Goal: Task Accomplishment & Management: Manage account settings

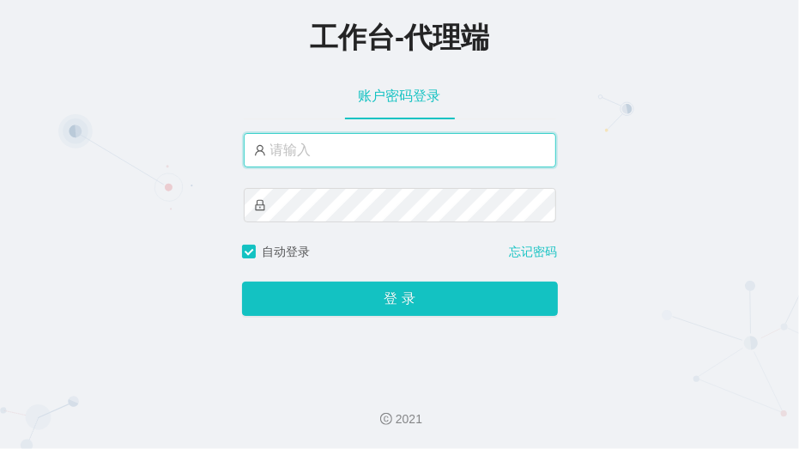
click at [313, 151] on input "text" at bounding box center [400, 150] width 312 height 34
paste input "admin"
type input "admin"
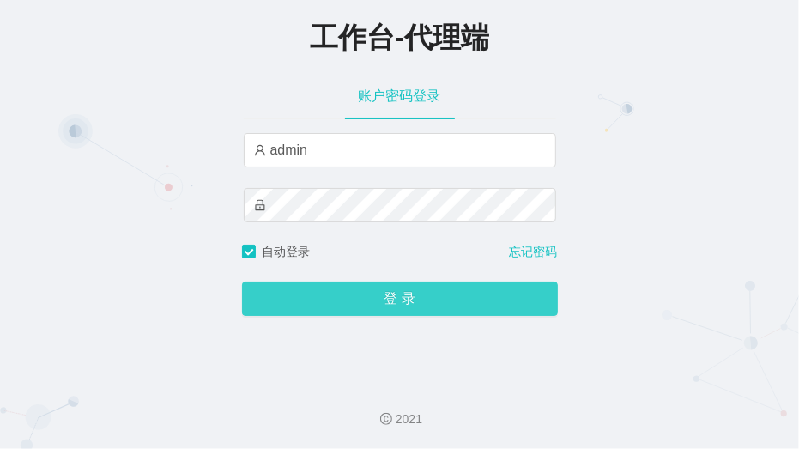
click at [418, 305] on button "登 录" at bounding box center [400, 299] width 316 height 34
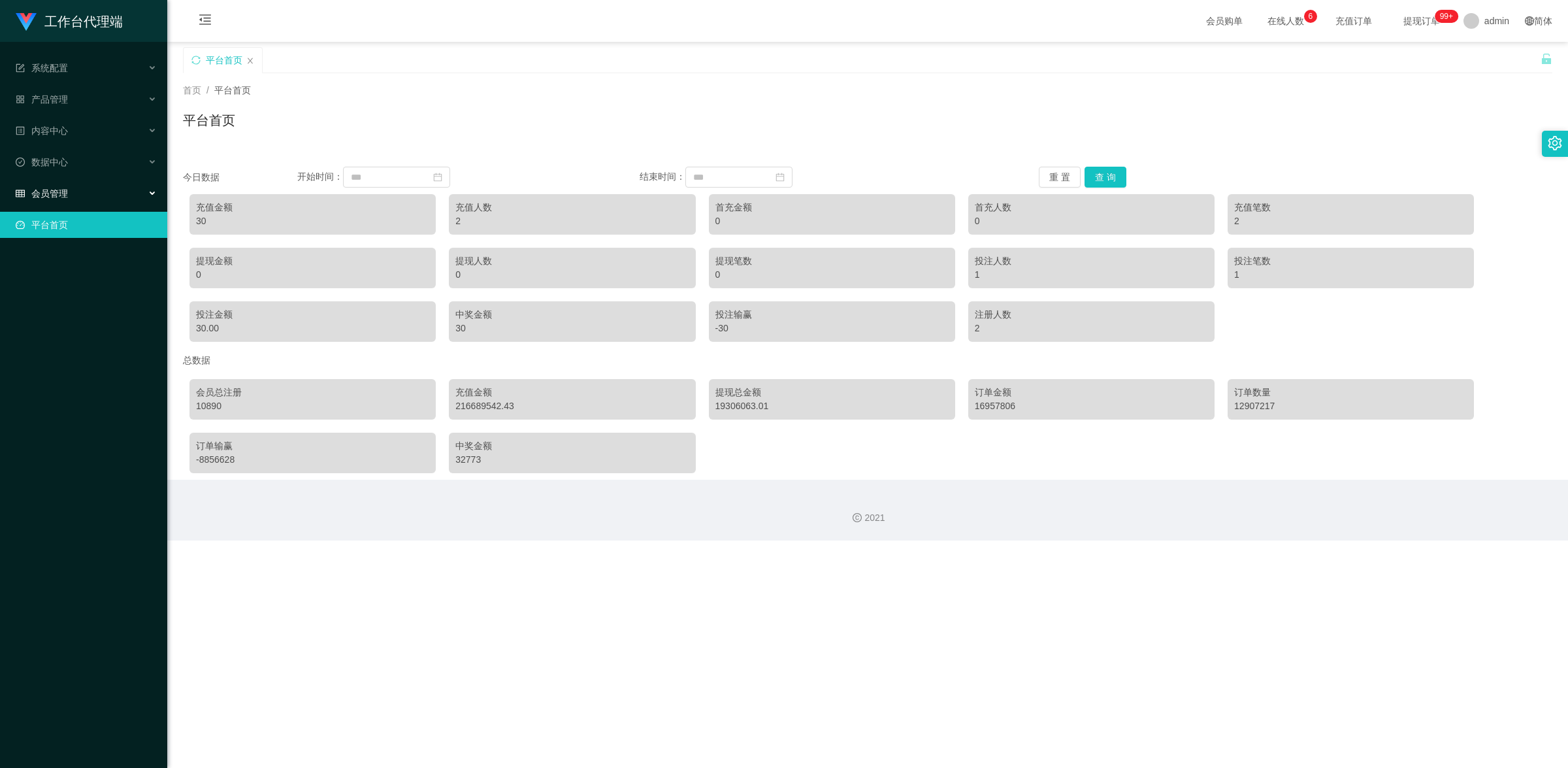
click at [79, 191] on div "会员管理" at bounding box center [84, 193] width 167 height 26
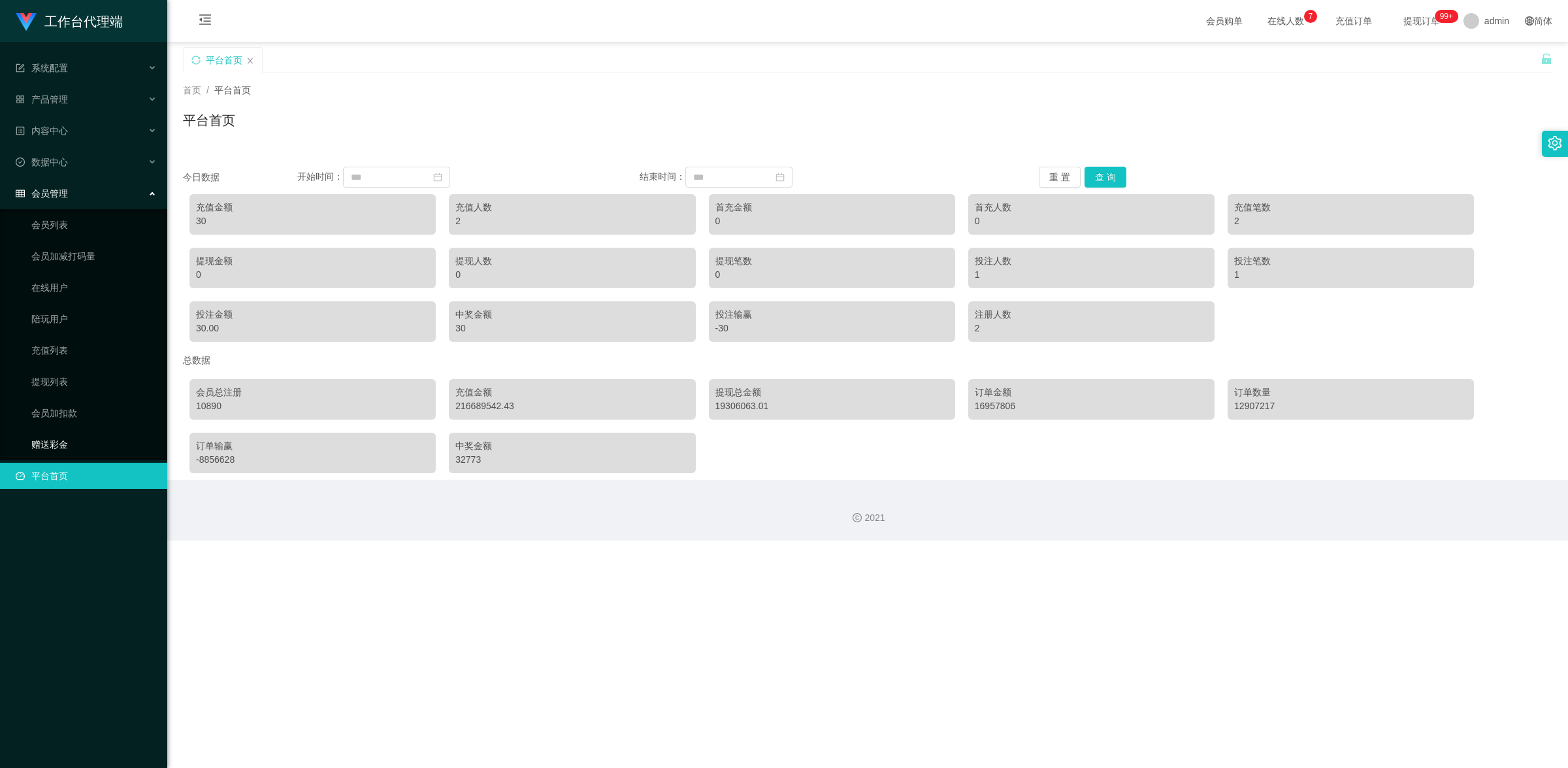
click at [90, 341] on link "赠送彩金" at bounding box center [94, 445] width 126 height 26
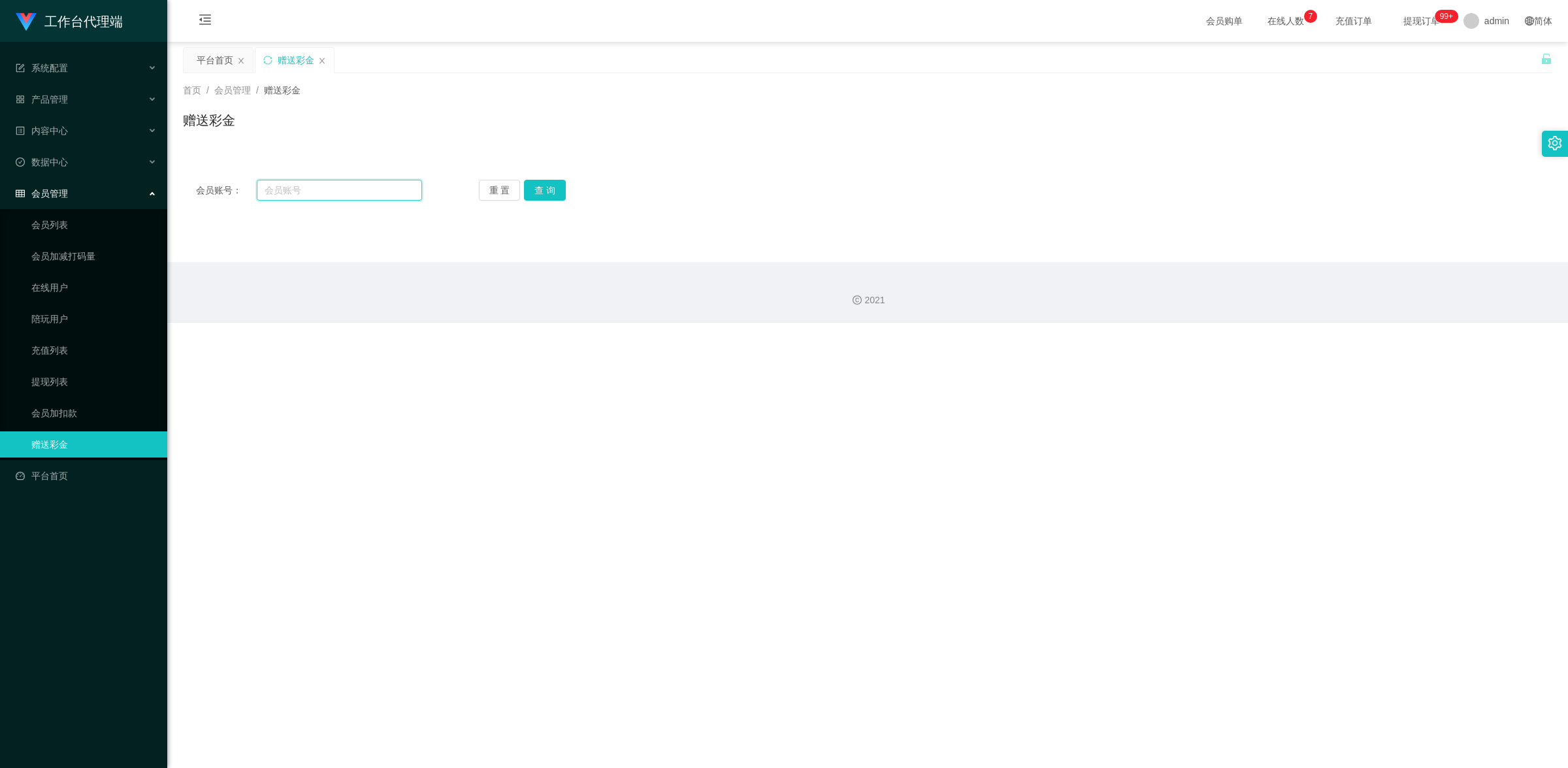
click at [374, 187] on input "text" at bounding box center [339, 190] width 165 height 21
paste input "Khee85"
type input "Khee85"
click at [552, 193] on button "查 询" at bounding box center [545, 190] width 42 height 21
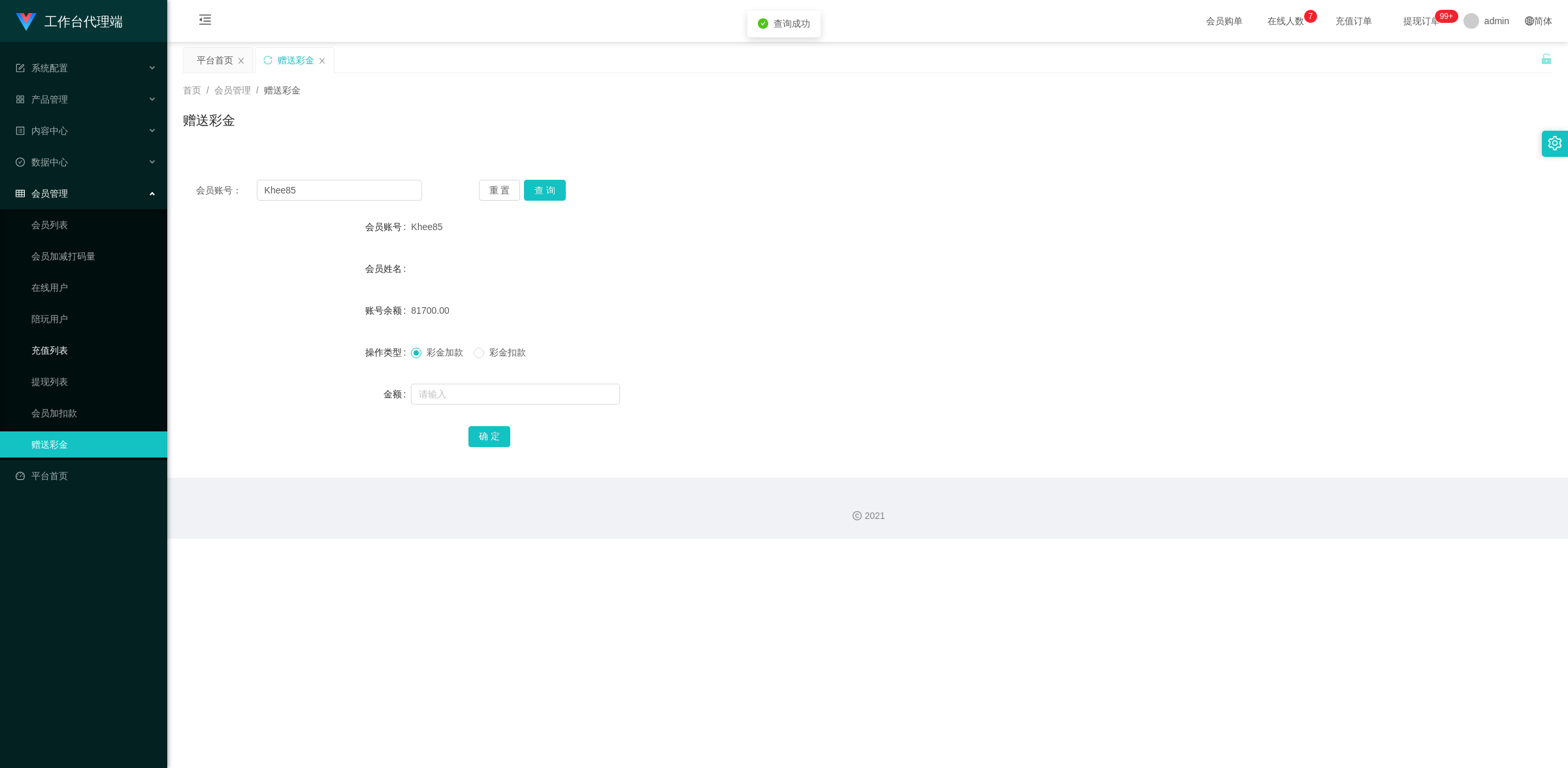
click at [90, 341] on link "充值列表" at bounding box center [94, 350] width 126 height 26
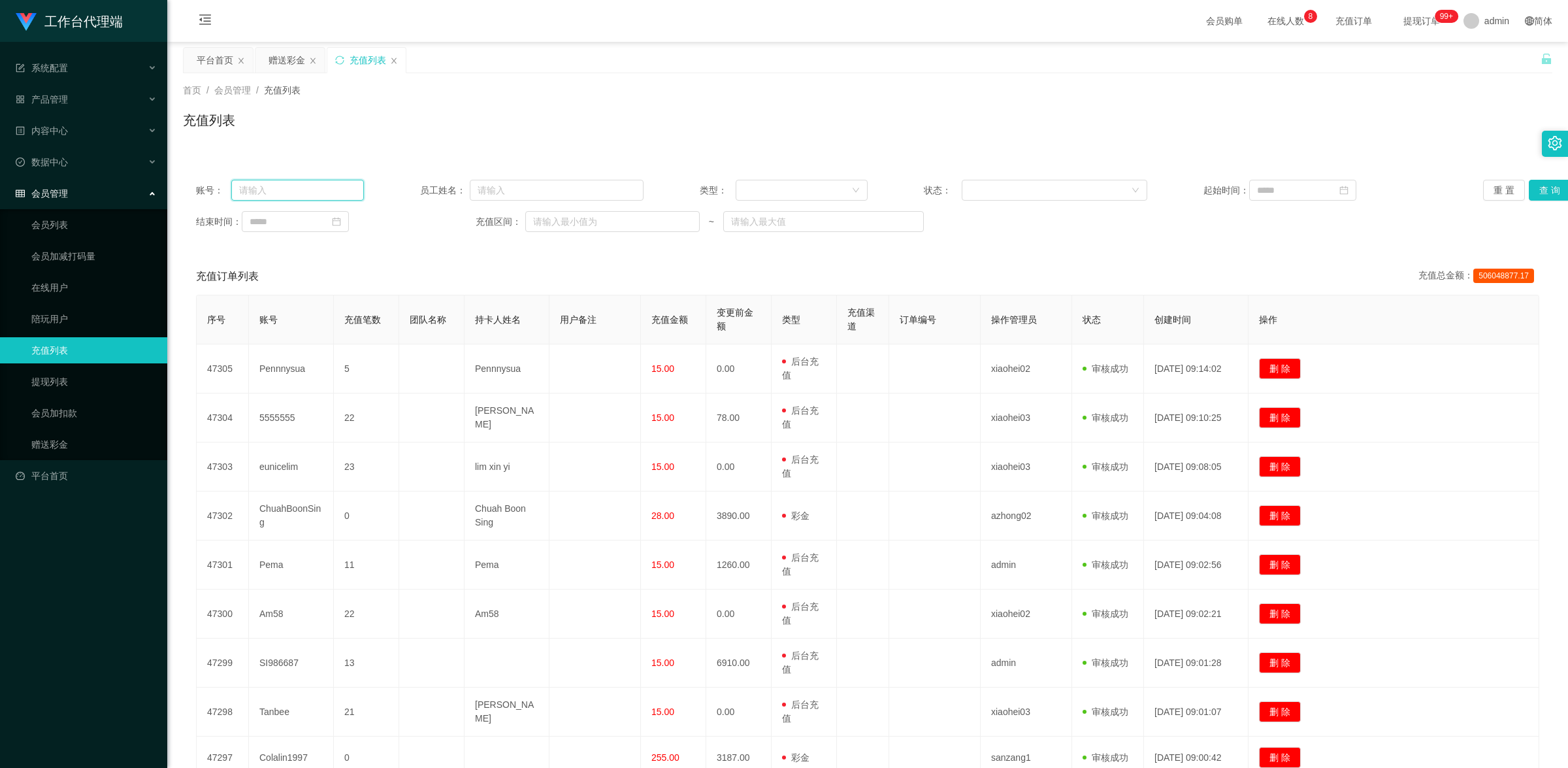
click at [317, 180] on input "text" at bounding box center [298, 190] width 132 height 21
paste input "Khee85"
type input "Khee85"
click at [607, 191] on button "查 询" at bounding box center [1550, 190] width 42 height 21
